Goal: Task Accomplishment & Management: Use online tool/utility

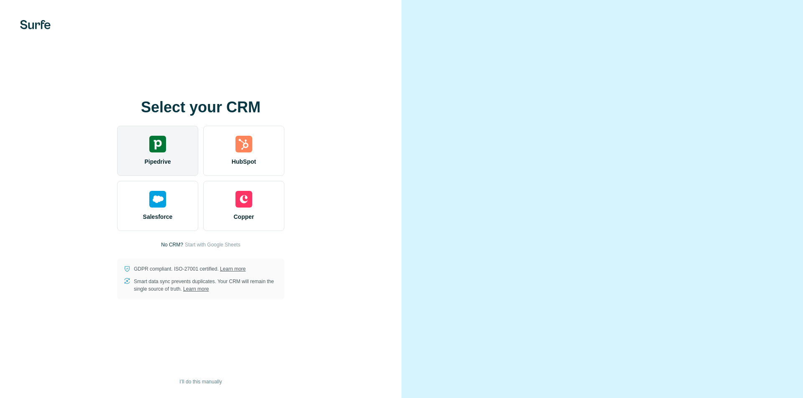
click at [165, 133] on div "Pipedrive" at bounding box center [157, 151] width 81 height 50
